Goal: Information Seeking & Learning: Learn about a topic

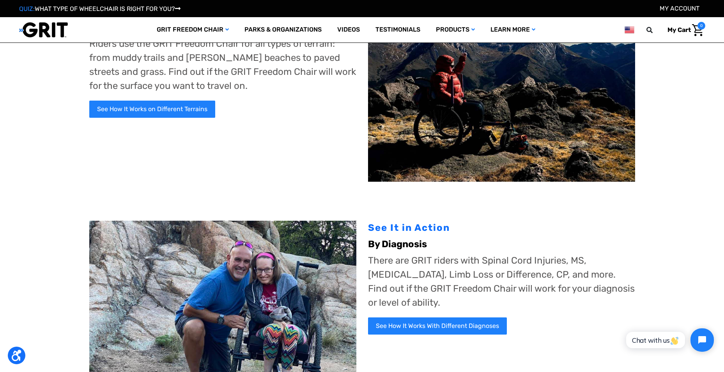
scroll to position [78, 0]
click at [184, 113] on link "See How It Works on Different Terrains" at bounding box center [152, 110] width 127 height 19
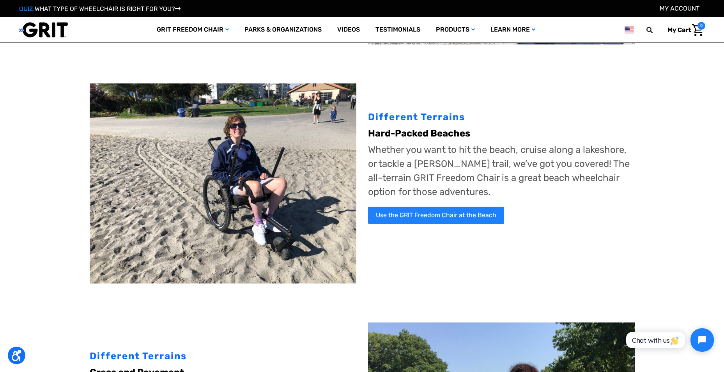
scroll to position [312, 0]
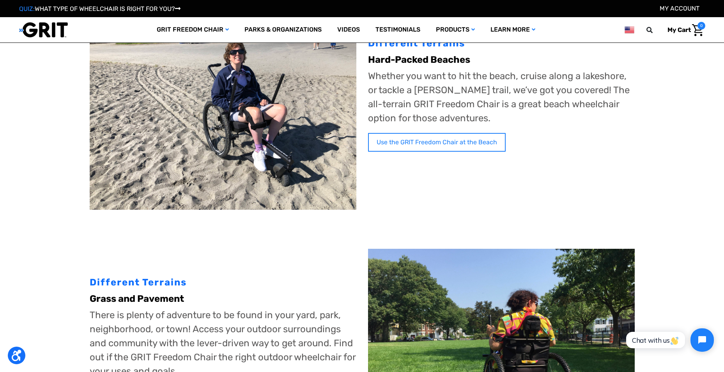
click at [461, 145] on link "Use the GRIT Freedom Chair at the Beach" at bounding box center [437, 142] width 138 height 19
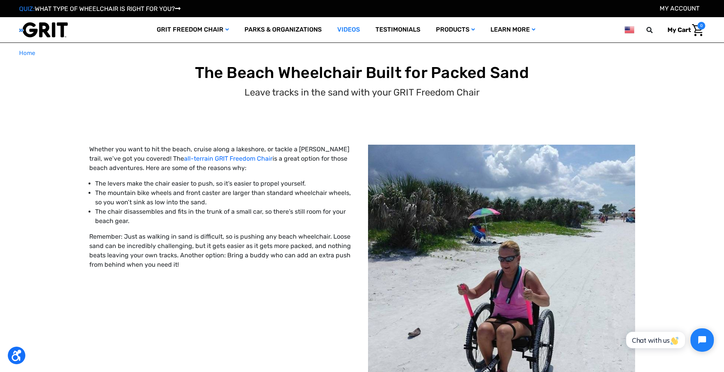
click at [338, 30] on link "Videos" at bounding box center [348, 29] width 38 height 25
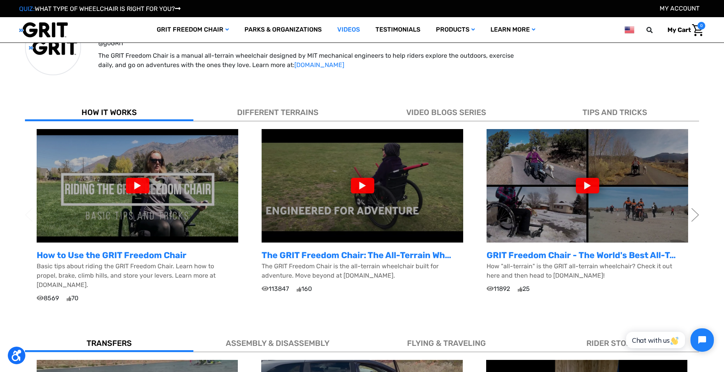
click at [138, 184] on div at bounding box center [137, 186] width 23 height 16
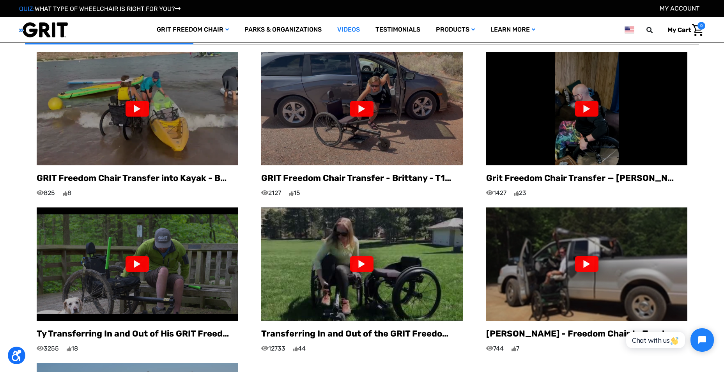
scroll to position [507, 0]
